Goal: Task Accomplishment & Management: Use online tool/utility

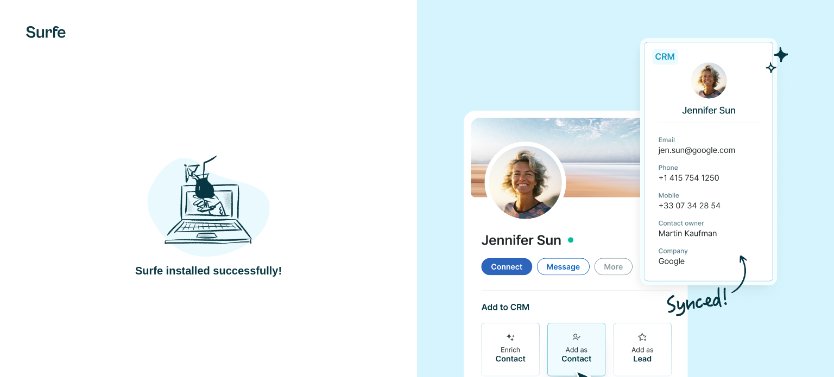
click at [791, 110] on div at bounding box center [625, 211] width 417 height 423
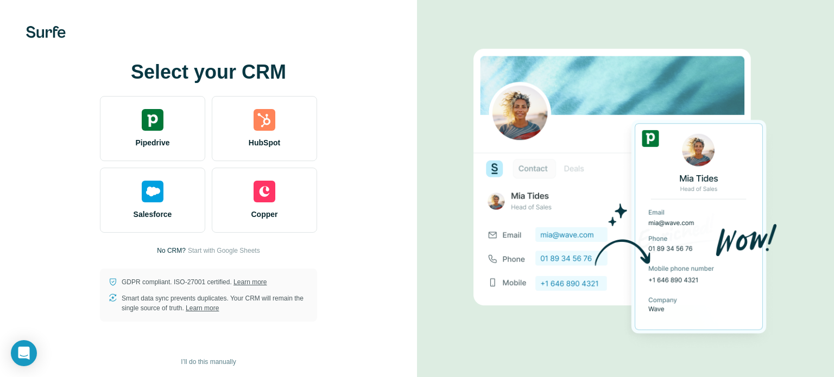
click at [167, 138] on span "Pipedrive" at bounding box center [152, 142] width 34 height 11
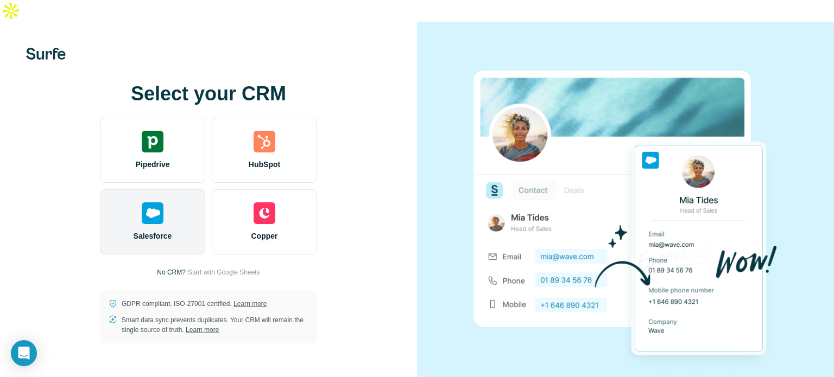
click at [158, 202] on img at bounding box center [153, 213] width 22 height 22
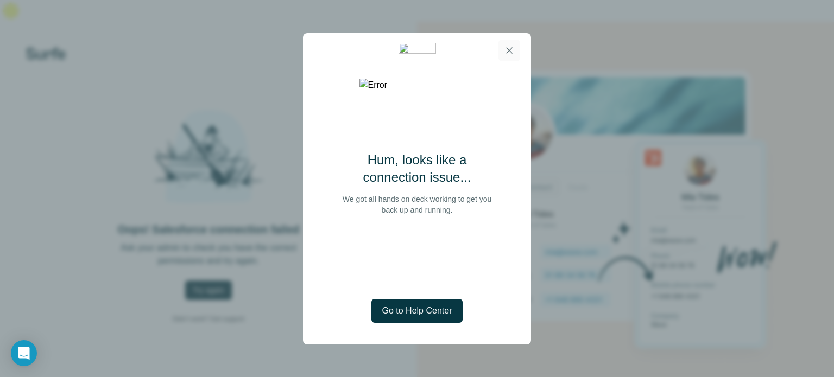
click at [516, 51] on button "button" at bounding box center [509, 51] width 22 height 22
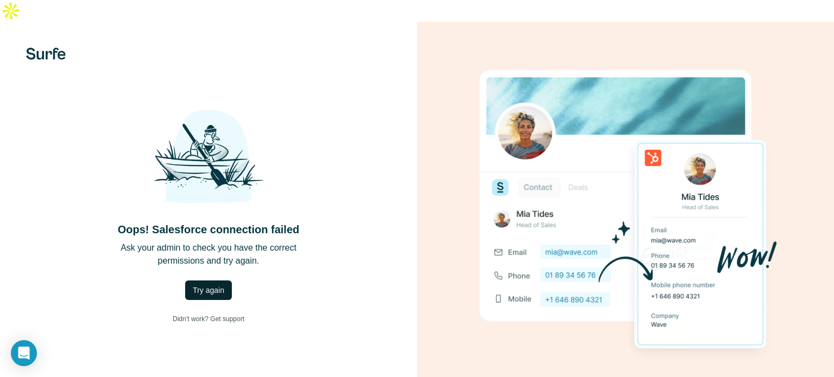
click at [224, 285] on span "Try again" at bounding box center [208, 290] width 31 height 11
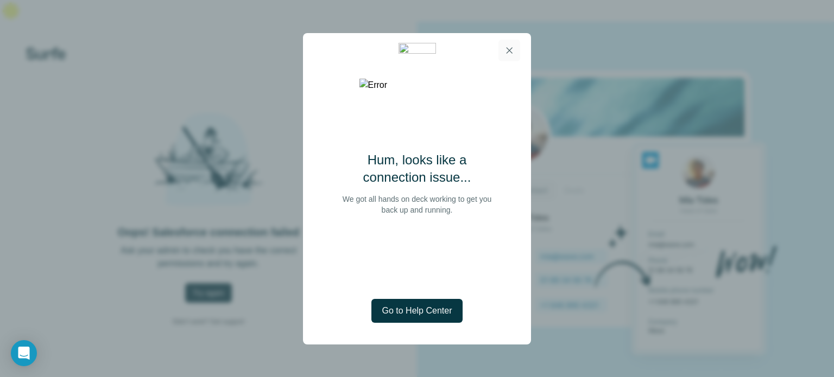
click at [517, 48] on button "button" at bounding box center [509, 51] width 22 height 22
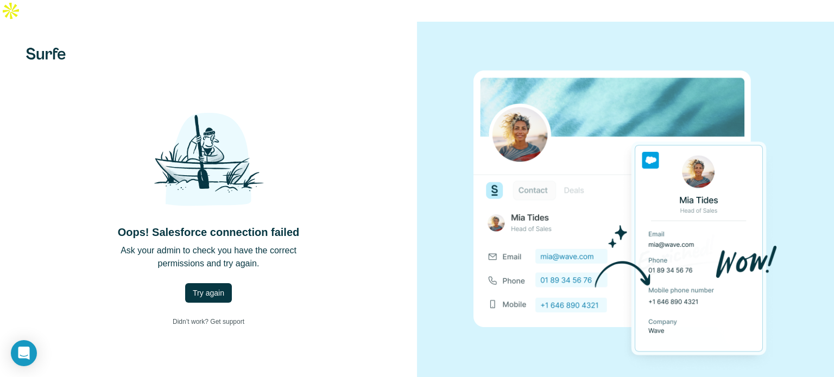
click at [780, 59] on div at bounding box center [625, 213] width 417 height 383
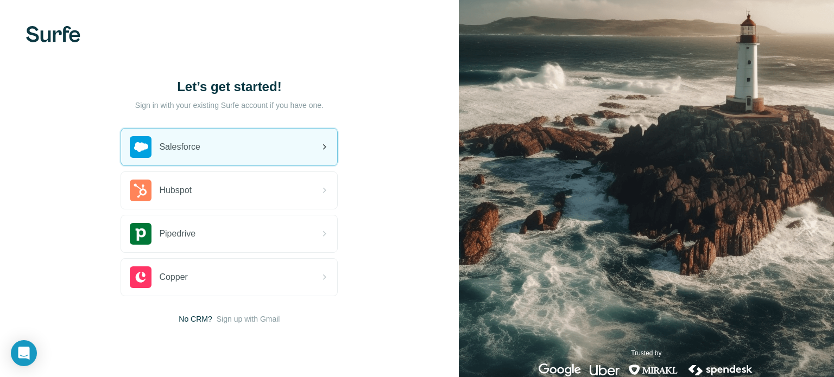
click at [252, 143] on div "Salesforce" at bounding box center [229, 147] width 216 height 37
